Goal: Task Accomplishment & Management: Manage account settings

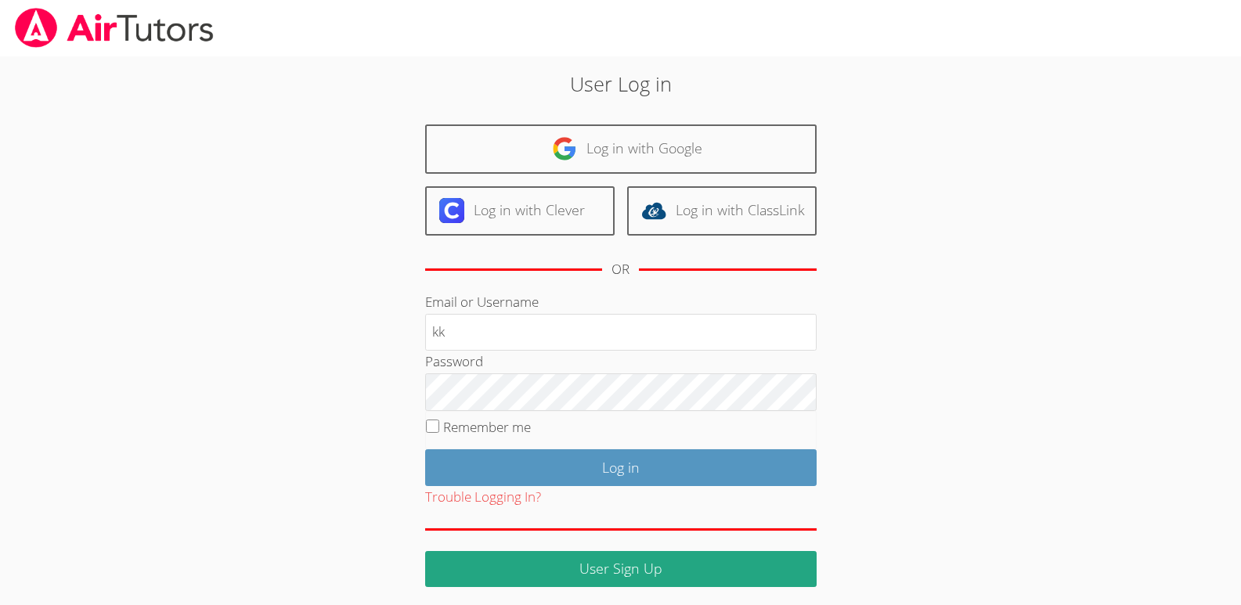
type input "k"
type input "[EMAIL_ADDRESS][DOMAIN_NAME]"
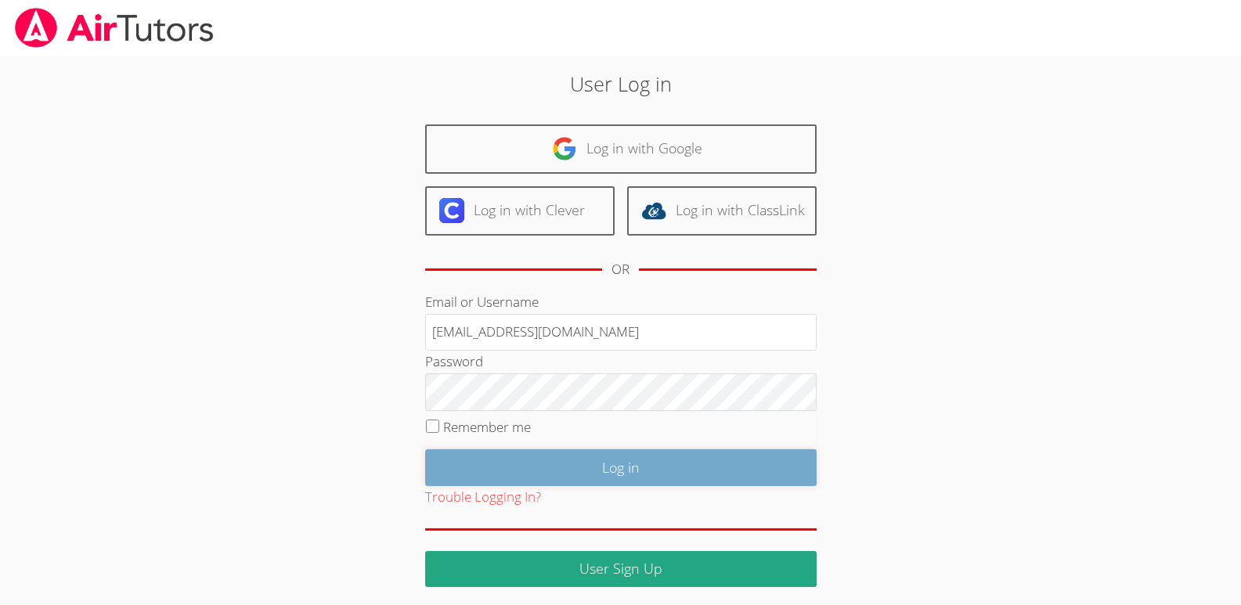
click at [625, 468] on input "Log in" at bounding box center [621, 468] width 392 height 37
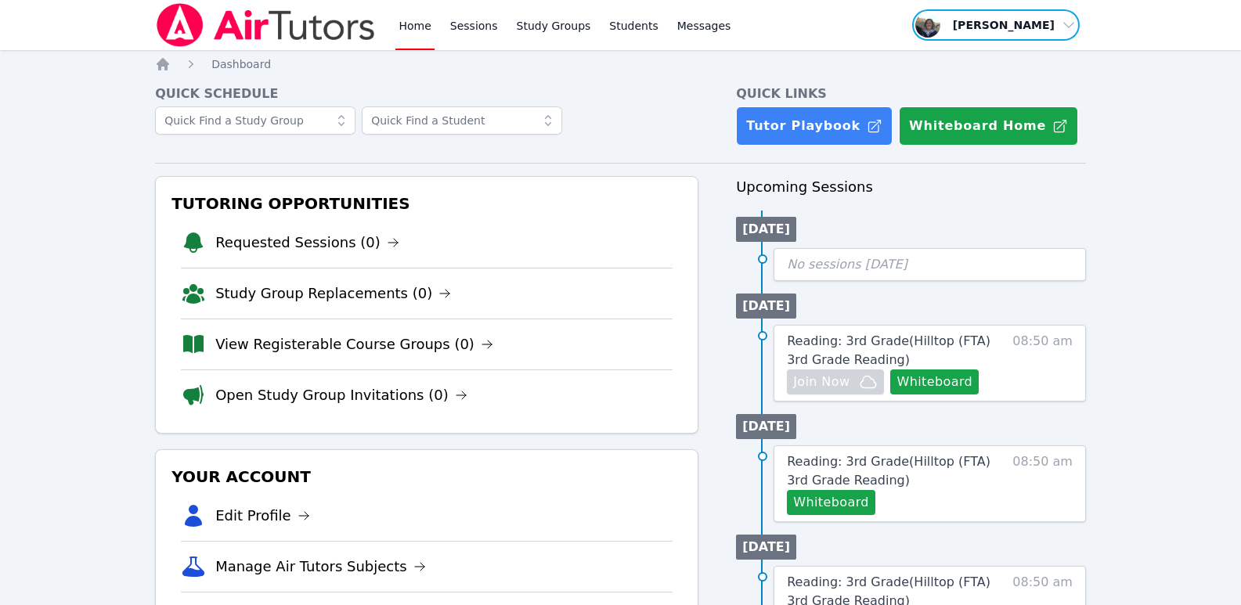
click at [1068, 23] on span "button" at bounding box center [996, 25] width 171 height 34
click at [959, 92] on button "Logout" at bounding box center [1001, 89] width 150 height 28
